Goal: Book appointment/travel/reservation

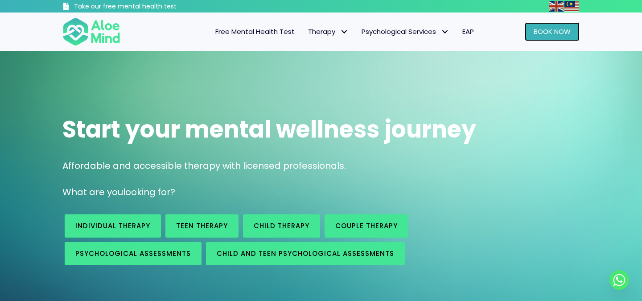
click at [543, 37] on link "Book Now" at bounding box center [552, 31] width 55 height 19
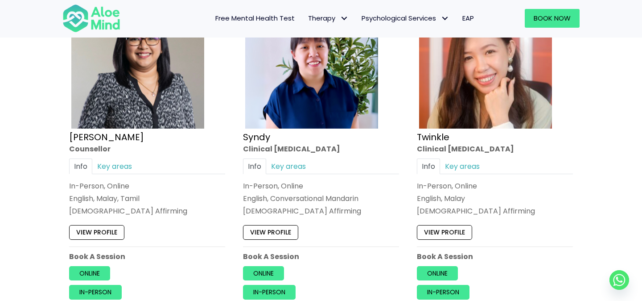
scroll to position [2179, 0]
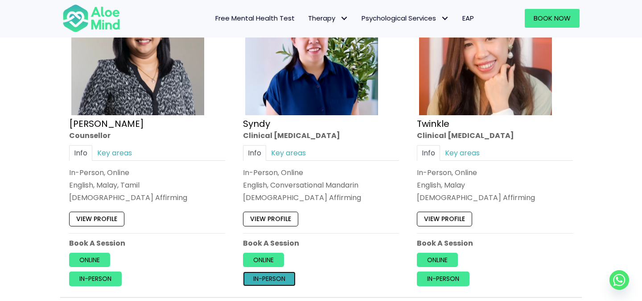
click at [272, 279] on link "In-person" at bounding box center [269, 278] width 53 height 14
